Goal: Use online tool/utility: Utilize a website feature to perform a specific function

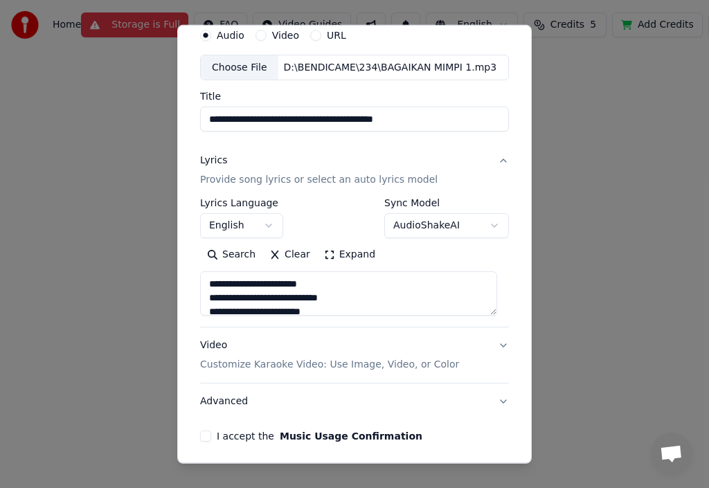
scroll to position [577, 0]
click at [311, 365] on p "Customize Karaoke Video: Use Image, Video, or Color" at bounding box center [329, 365] width 259 height 14
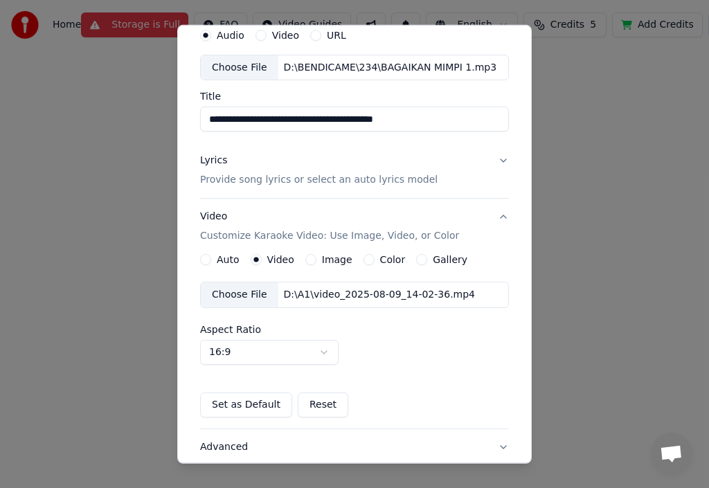
click at [328, 255] on label "Image" at bounding box center [337, 260] width 30 height 10
click at [316, 255] on button "Image" at bounding box center [310, 259] width 11 height 11
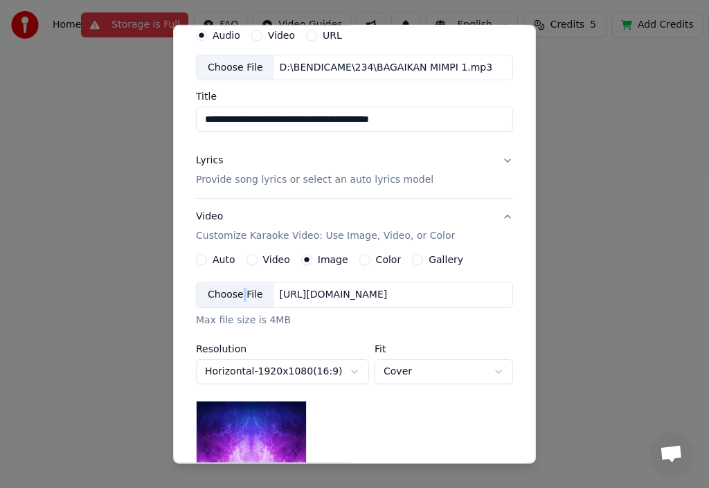
click at [235, 291] on div "Choose File" at bounding box center [236, 294] width 78 height 25
click at [247, 294] on div "Choose File" at bounding box center [236, 294] width 78 height 25
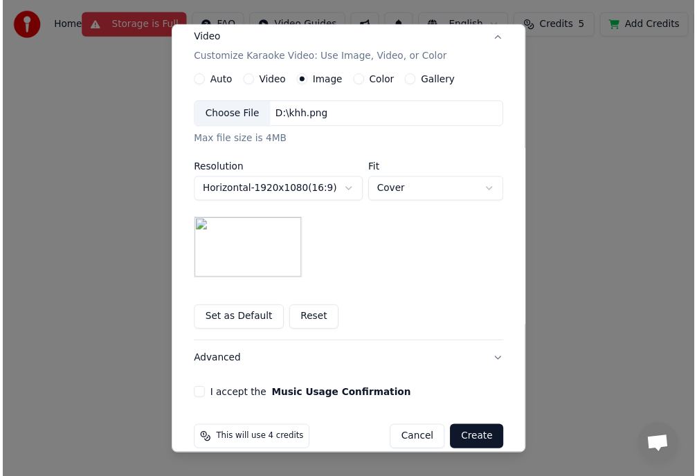
scroll to position [253, 0]
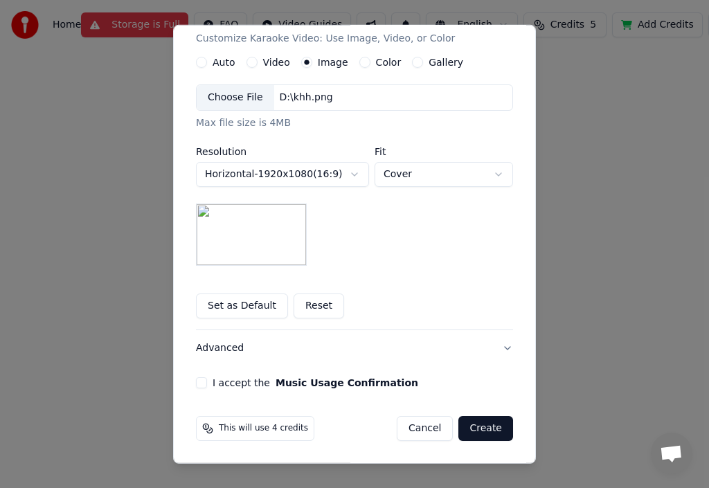
click at [197, 386] on button "I accept the Music Usage Confirmation" at bounding box center [201, 382] width 11 height 11
click at [487, 424] on button "Create" at bounding box center [485, 428] width 55 height 25
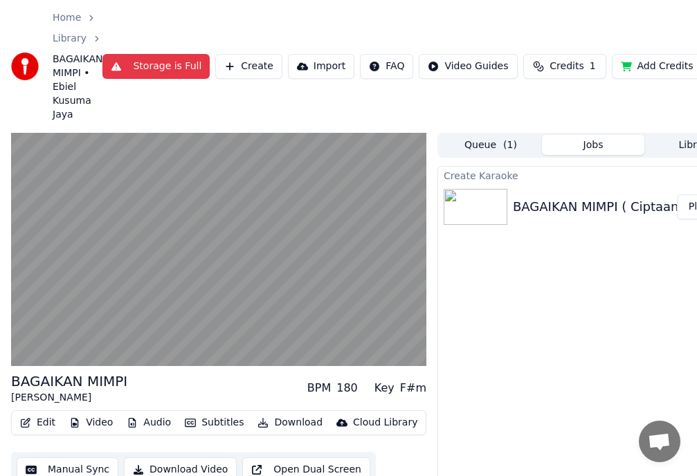
click at [570, 1] on div "Home Library BAGAIKAN MIMPI • Ebiel Kusuma Jaya Storage is Full Create Import F…" at bounding box center [348, 66] width 697 height 133
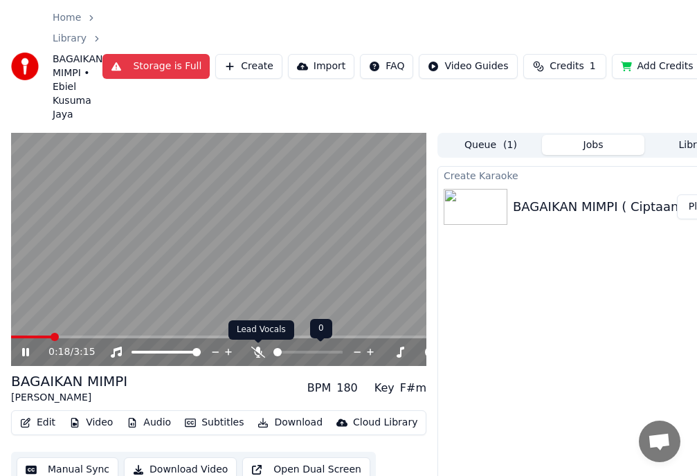
click at [261, 349] on icon at bounding box center [258, 352] width 14 height 11
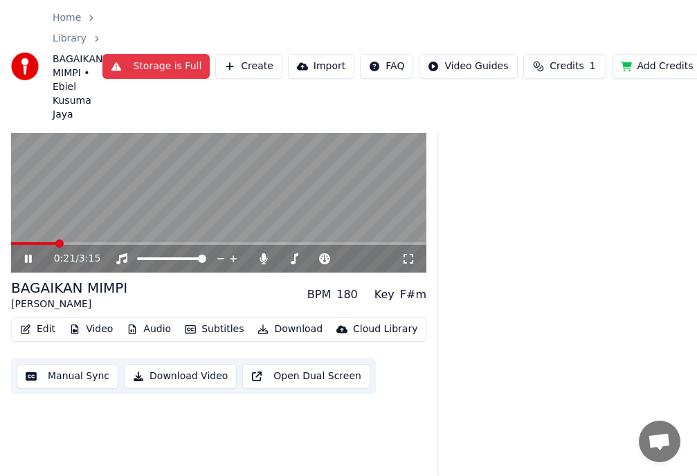
scroll to position [105, 0]
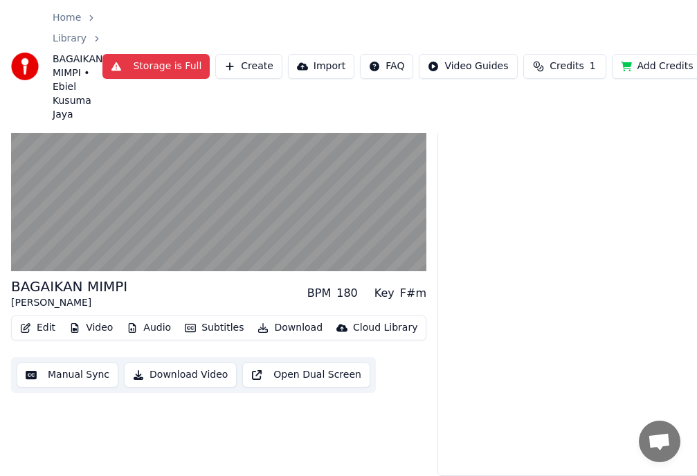
click at [165, 363] on button "Download Video" at bounding box center [180, 375] width 113 height 25
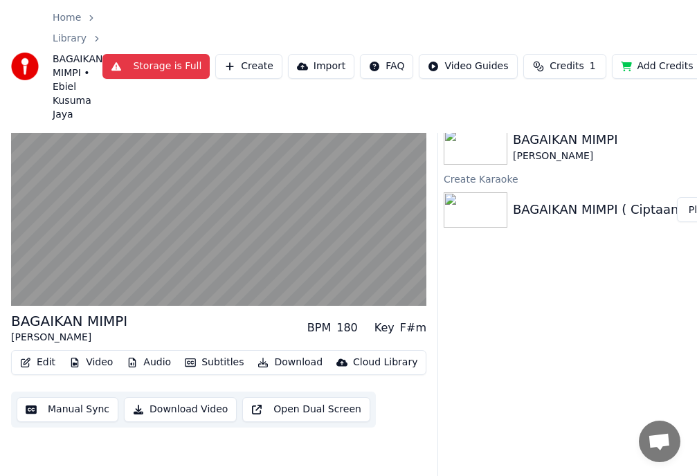
scroll to position [0, 0]
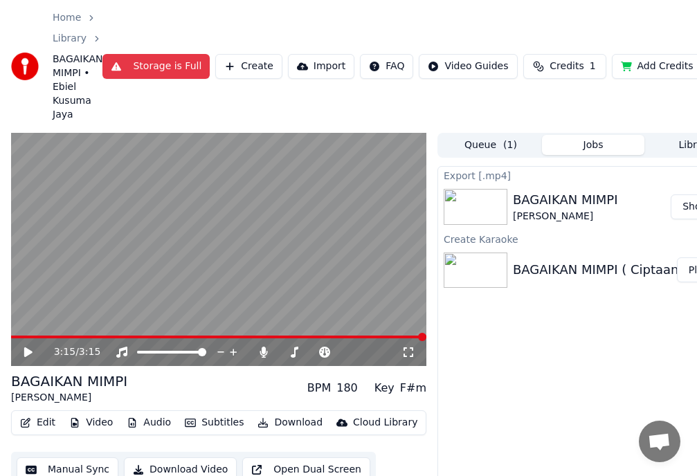
click at [688, 205] on button "Show" at bounding box center [696, 206] width 50 height 25
